Goal: Task Accomplishment & Management: Manage account settings

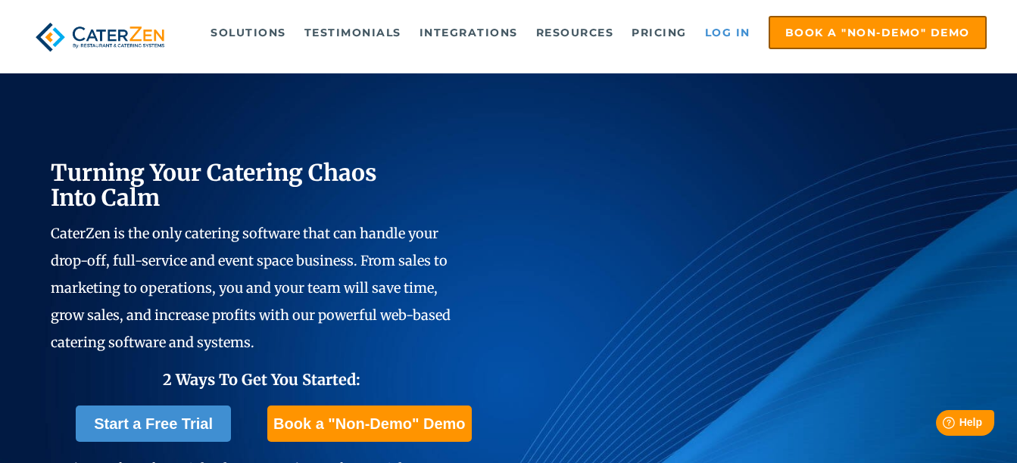
click at [725, 31] on link "Log in" at bounding box center [727, 32] width 61 height 30
click at [724, 36] on link "Log in" at bounding box center [727, 32] width 61 height 30
click at [744, 27] on link "Log in" at bounding box center [727, 32] width 61 height 30
